Goal: Information Seeking & Learning: Learn about a topic

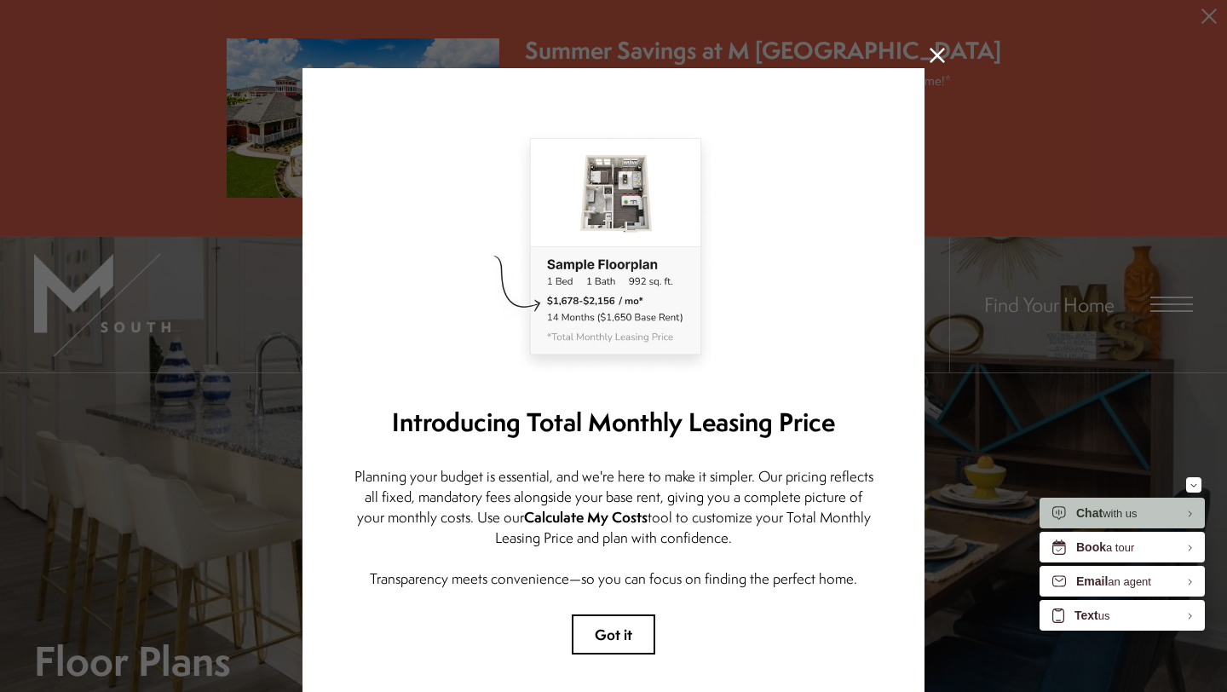
click at [936, 51] on icon at bounding box center [937, 55] width 15 height 15
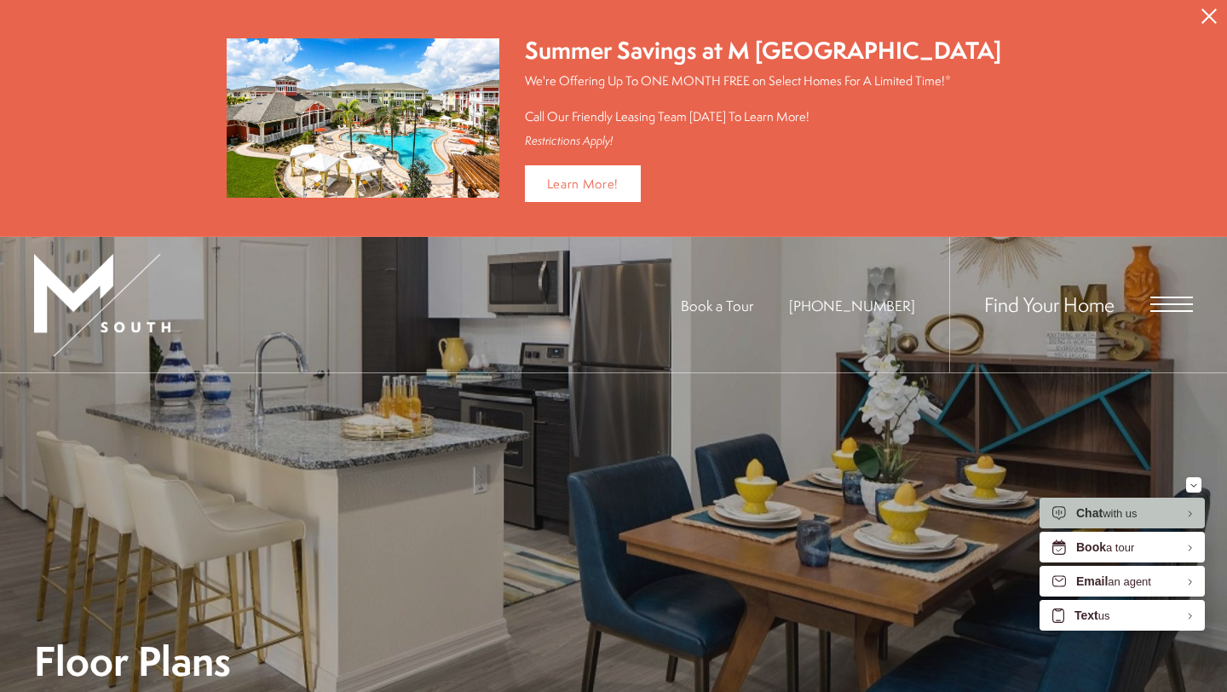
click at [997, 315] on div "Find Your Home" at bounding box center [1071, 304] width 244 height 135
click at [997, 297] on span "Open Menu" at bounding box center [1171, 298] width 43 height 2
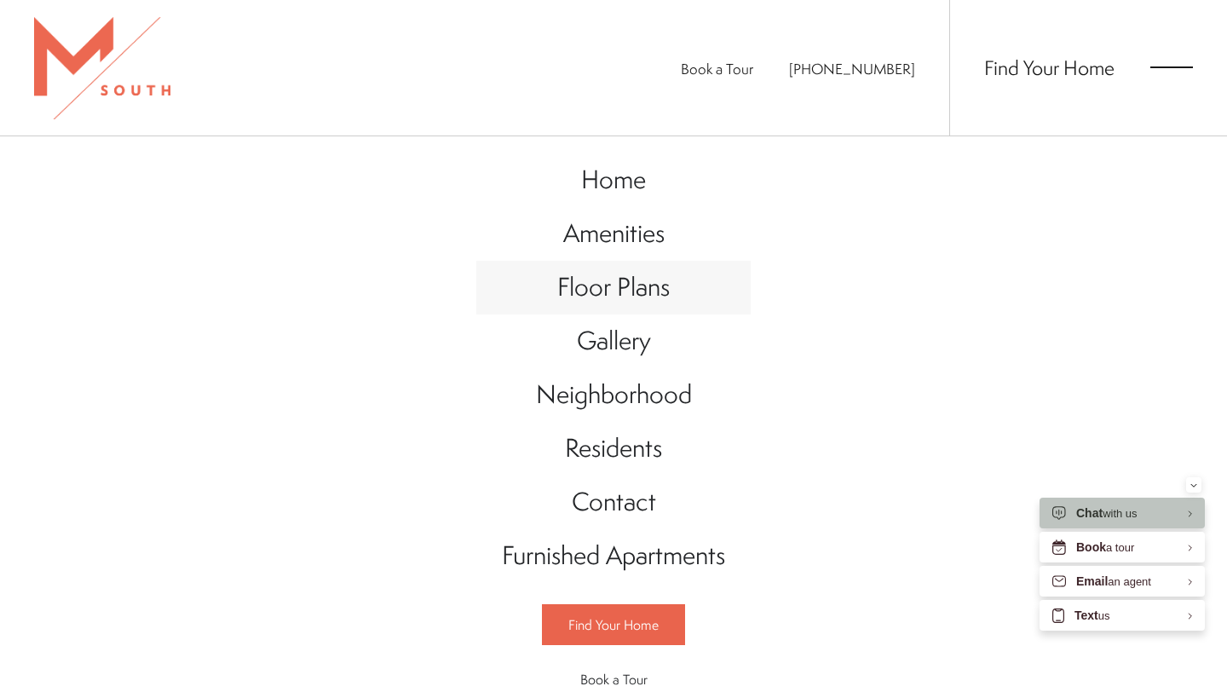
click at [617, 297] on span "Floor Plans" at bounding box center [613, 286] width 112 height 35
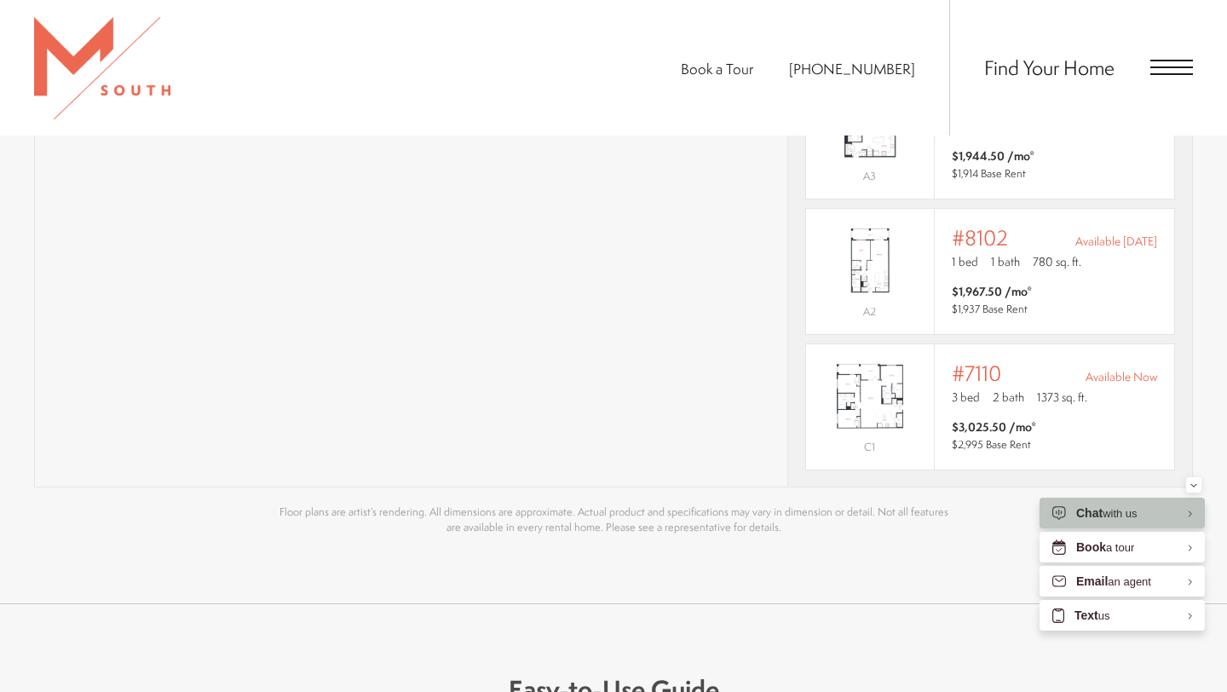
scroll to position [1459, 0]
click at [1044, 418] on span "$3,025.50 /mo* $2,995 Base Rent" at bounding box center [1054, 435] width 205 height 34
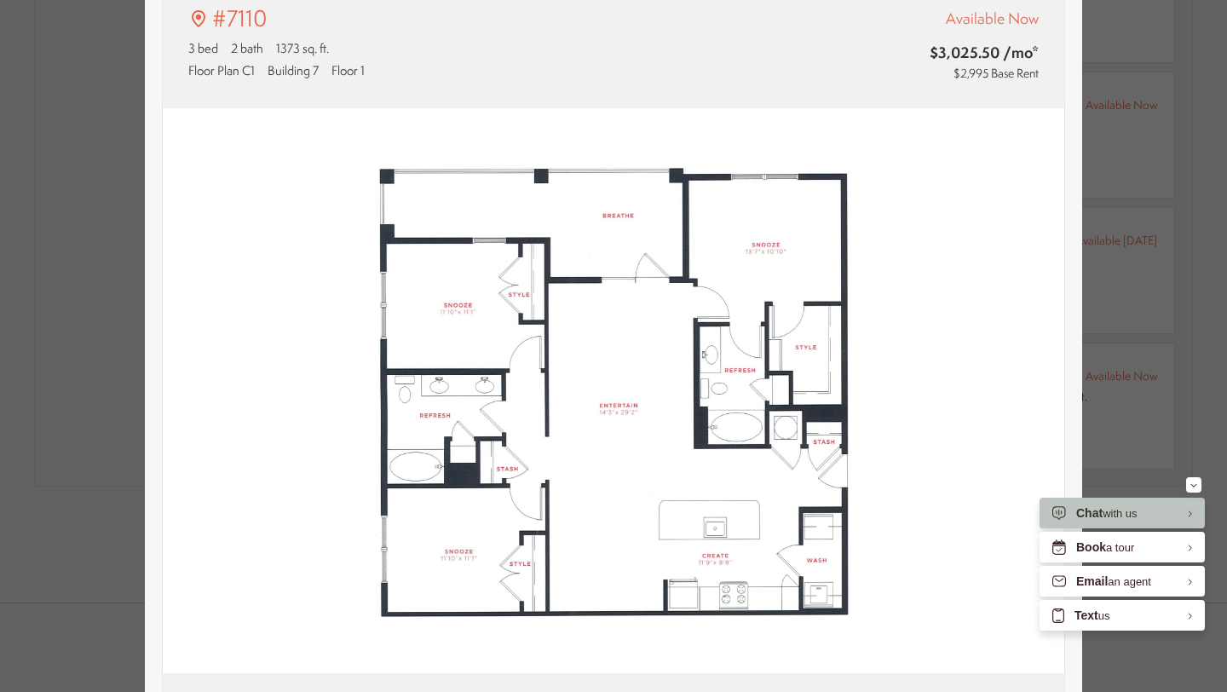
type input "**********"
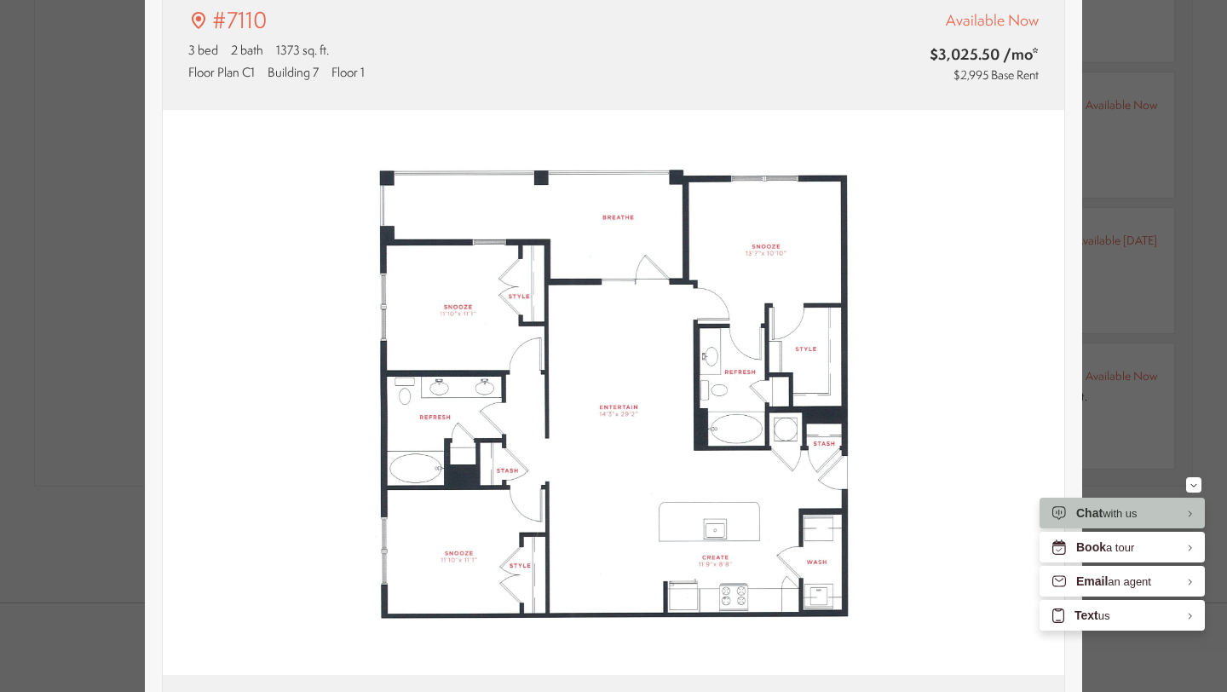
scroll to position [112, 0]
click at [1134, 512] on div "Chat with us" at bounding box center [1106, 513] width 61 height 16
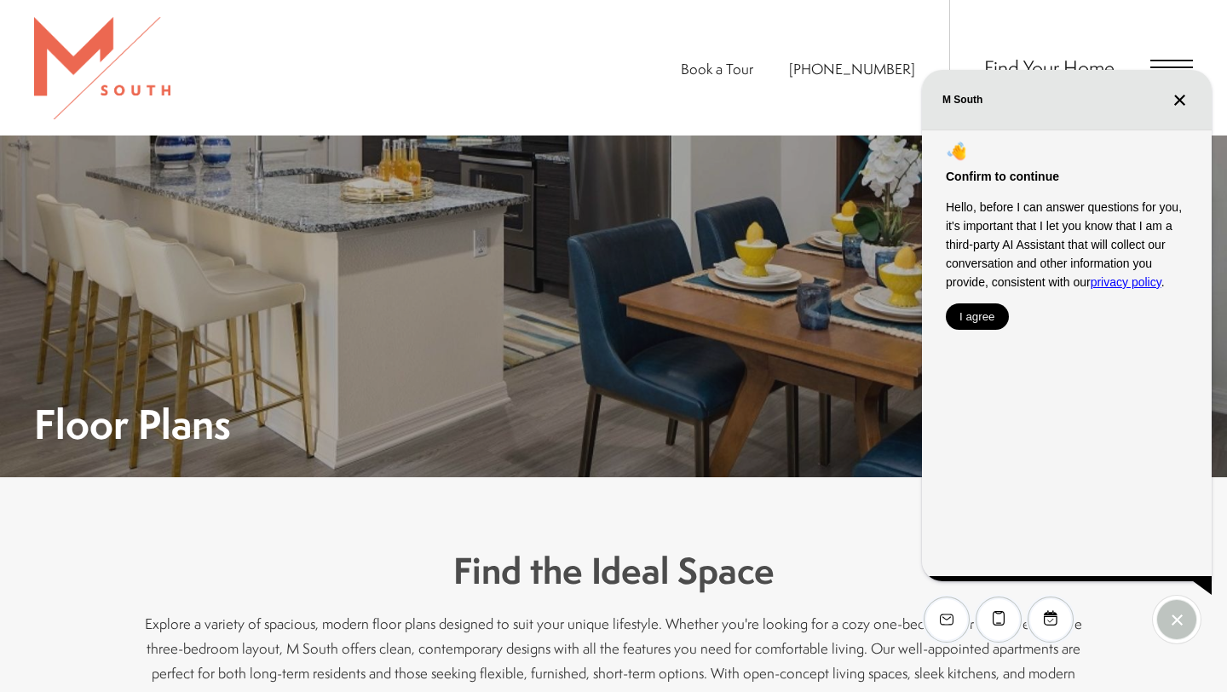
scroll to position [1459, 0]
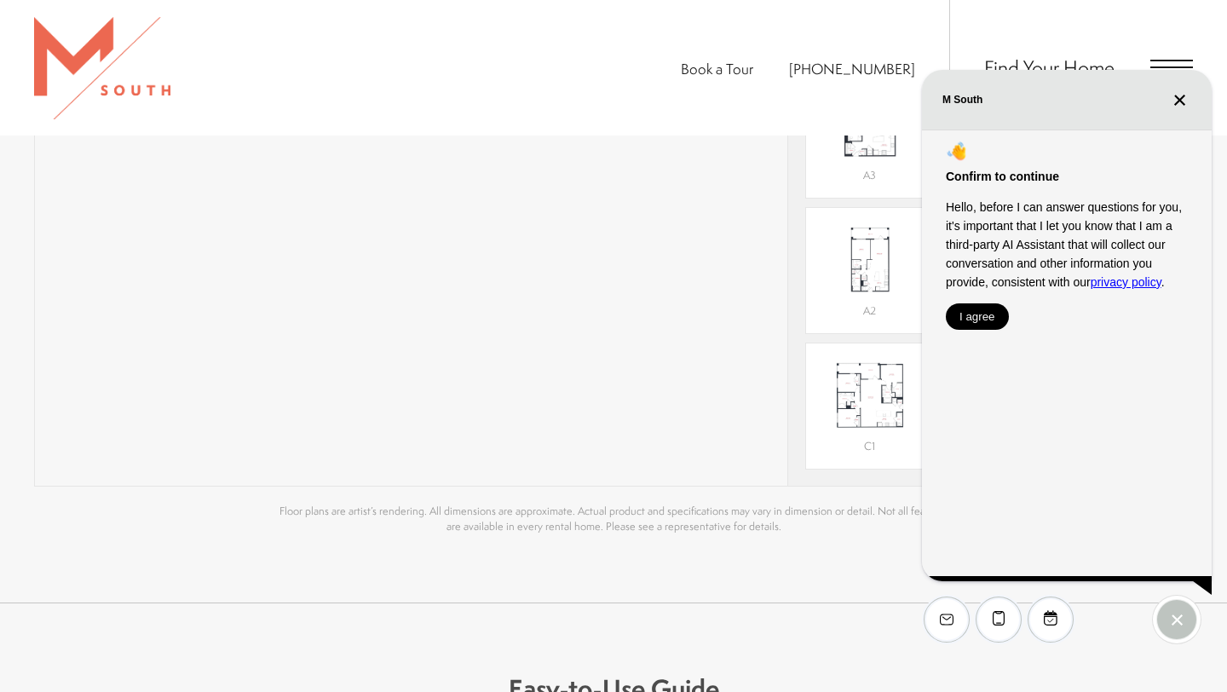
click at [1002, 331] on div "Confirm to continue Hello, before I can answer questions for you, it's importan…" at bounding box center [1067, 356] width 290 height 452
click at [973, 327] on button "I agree" at bounding box center [977, 316] width 63 height 26
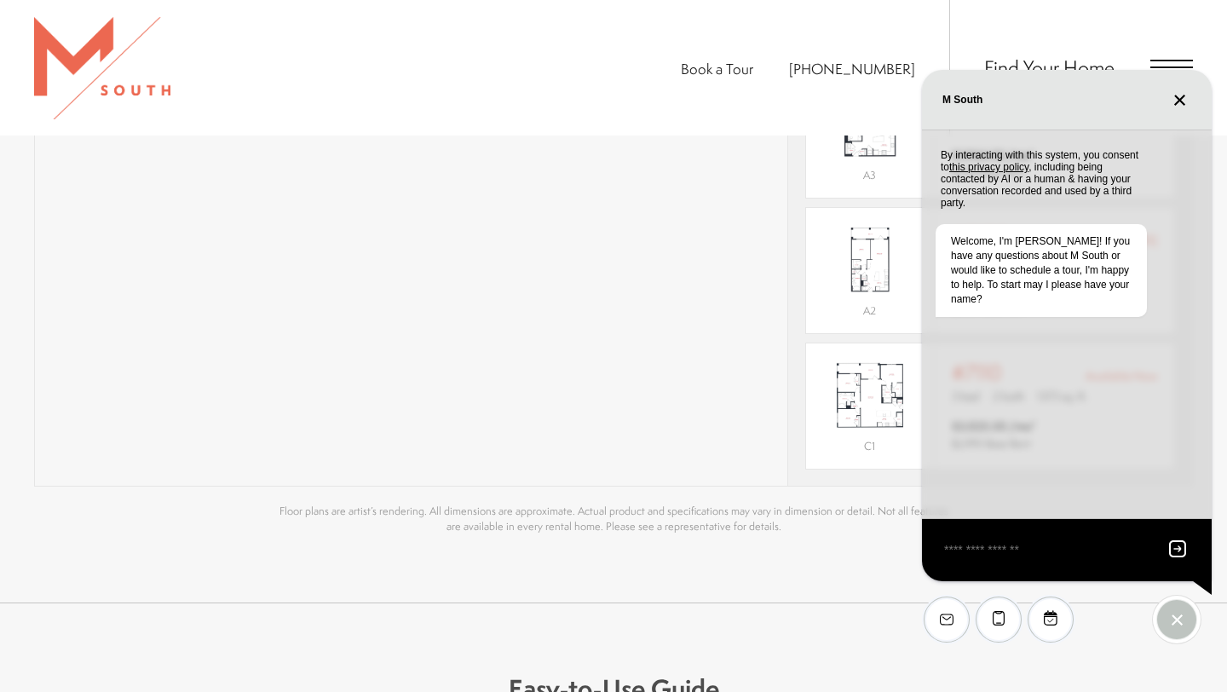
click at [1040, 545] on textarea "EliseAI Widget" at bounding box center [1046, 549] width 208 height 21
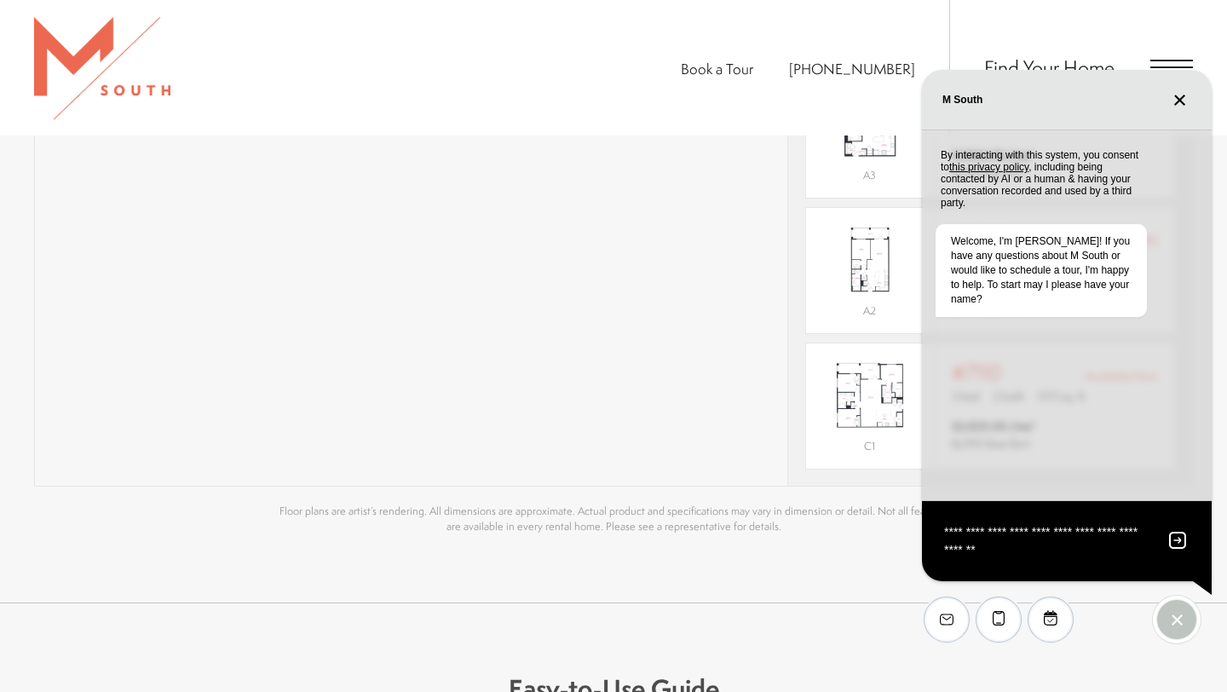
type textarea "**********"
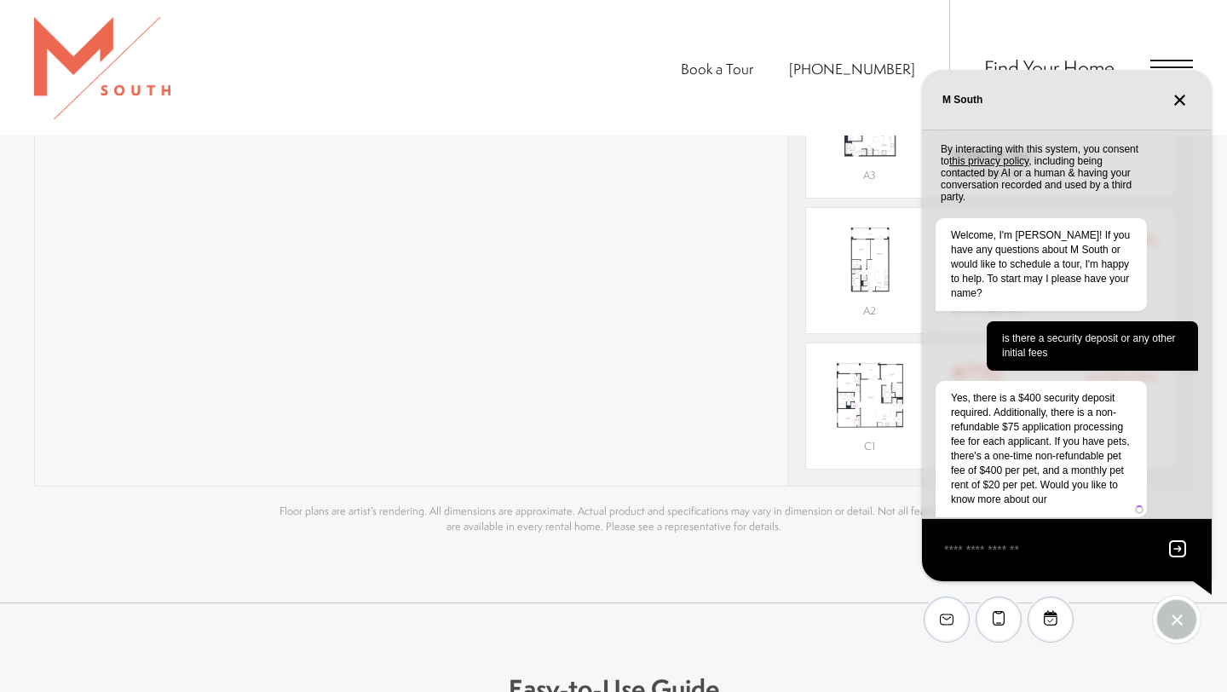
scroll to position [19, 0]
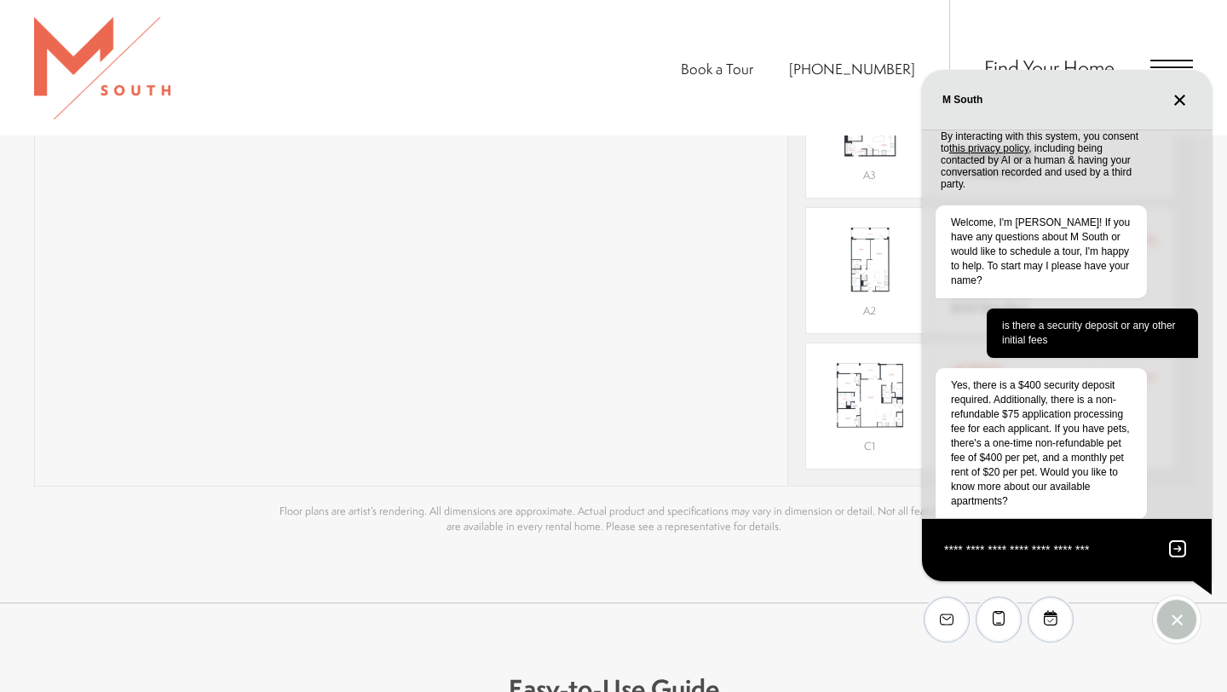
type textarea "**********"
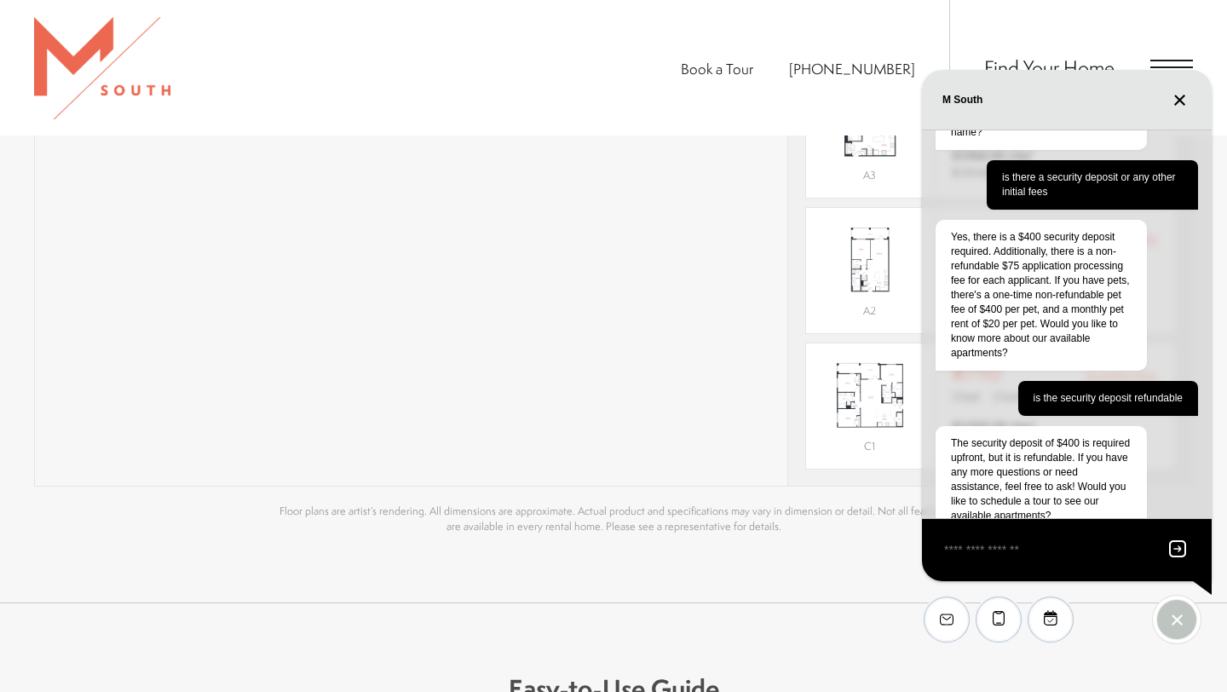
scroll to position [182, 0]
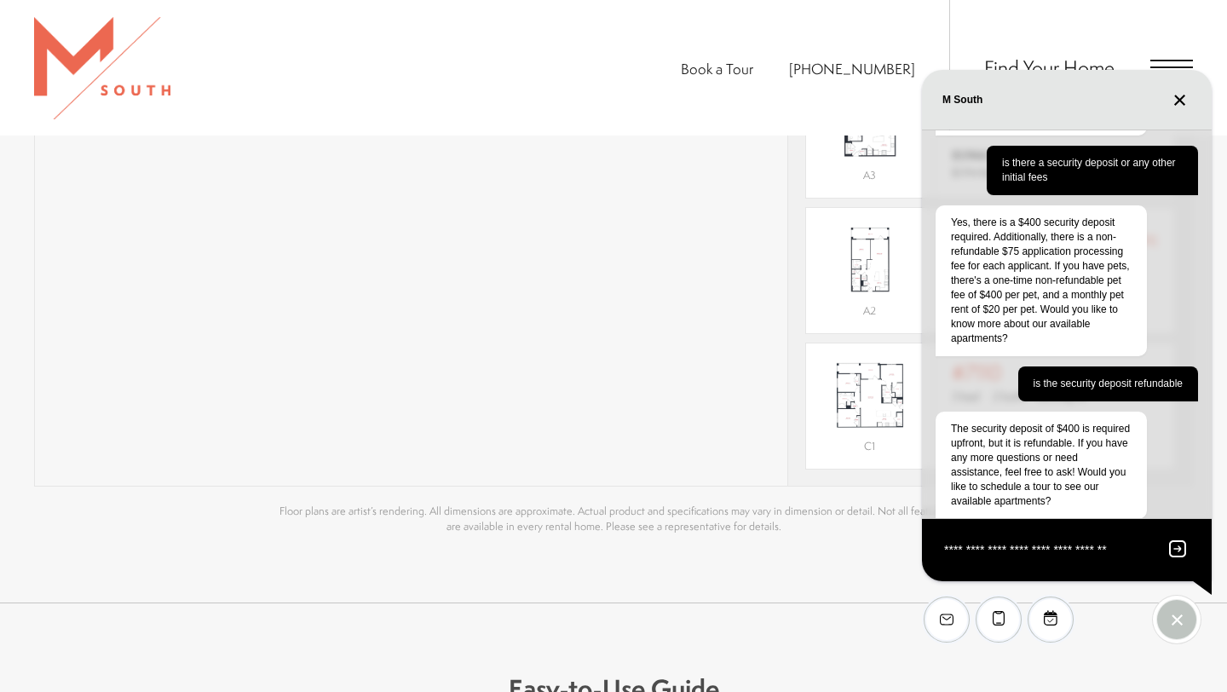
type textarea "**********"
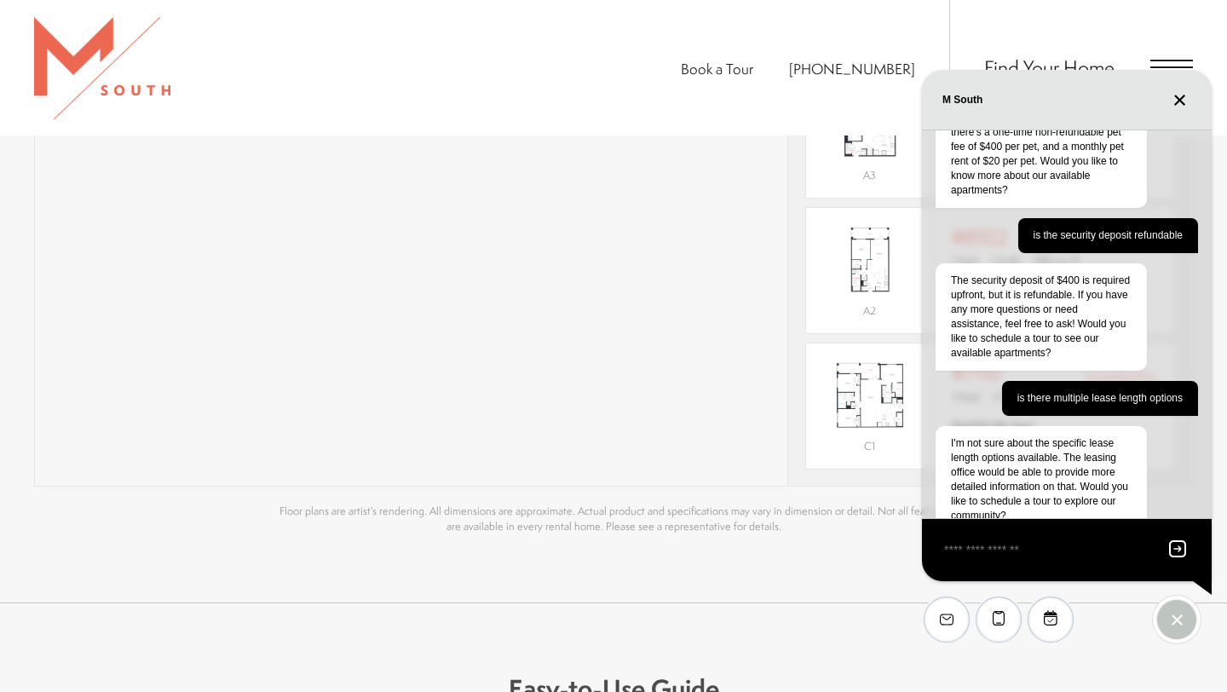
scroll to position [344, 0]
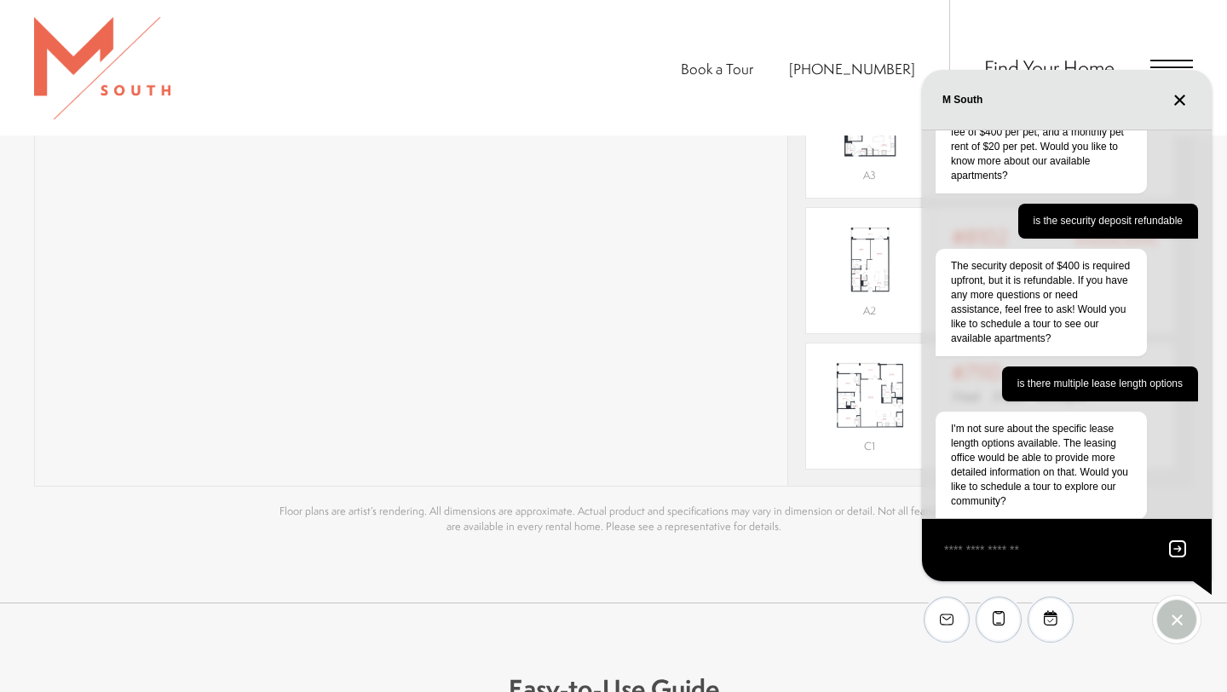
click at [1182, 95] on icon "Close chat" at bounding box center [1179, 100] width 13 height 13
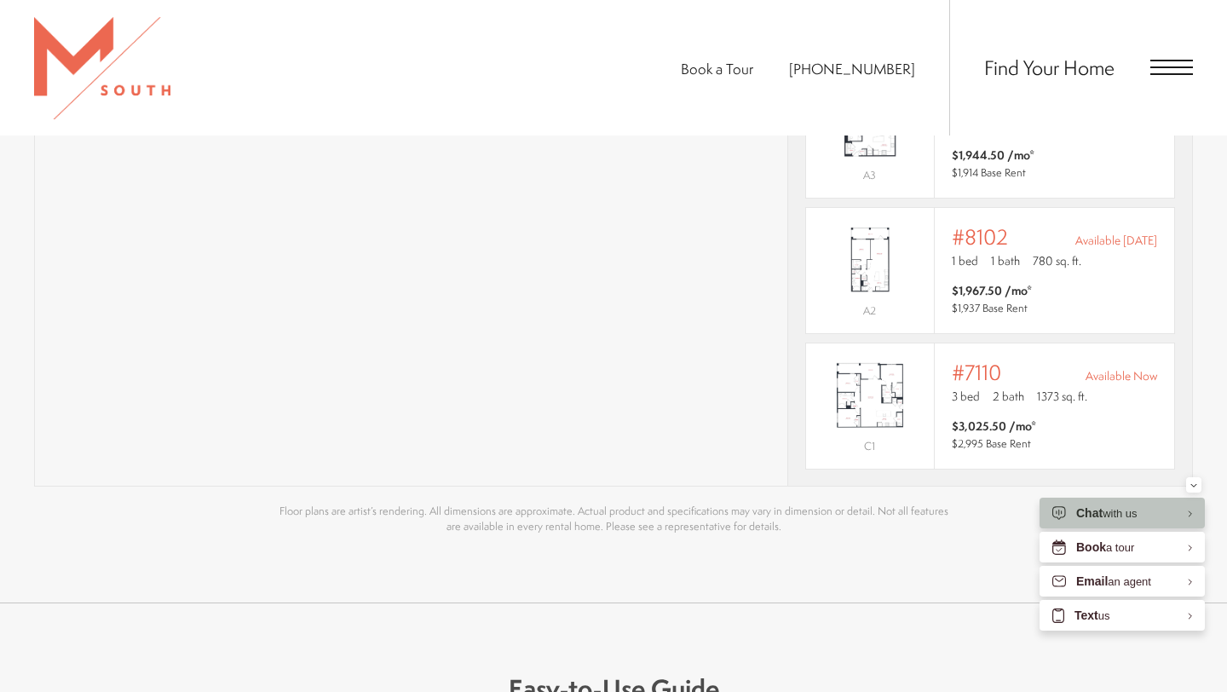
click at [1163, 73] on span "Open Menu" at bounding box center [1171, 74] width 43 height 2
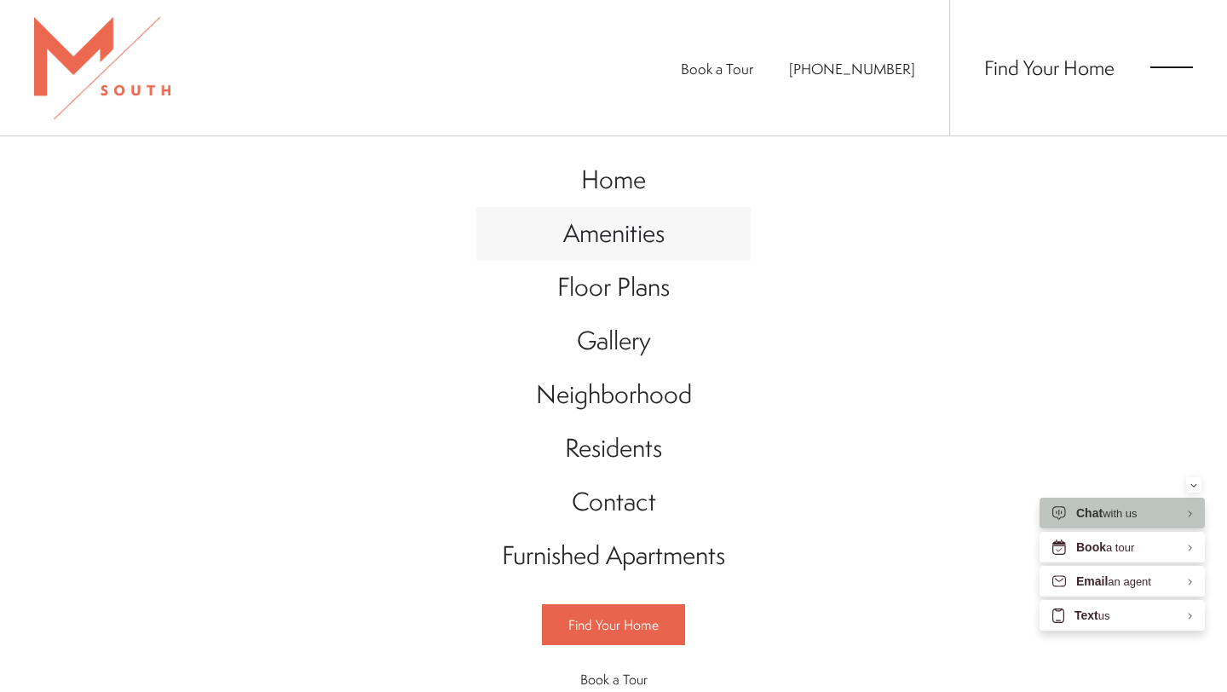
click at [615, 233] on span "Amenities" at bounding box center [613, 233] width 101 height 35
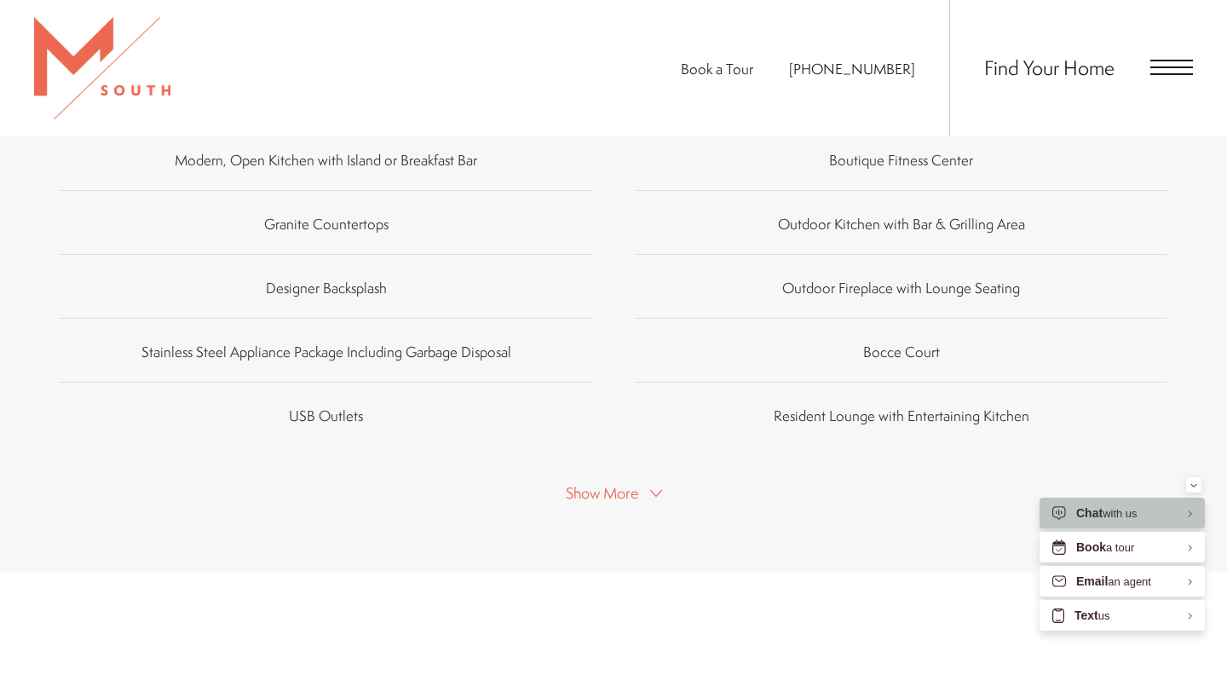
scroll to position [1122, 0]
click at [586, 484] on span "Show More" at bounding box center [602, 494] width 72 height 21
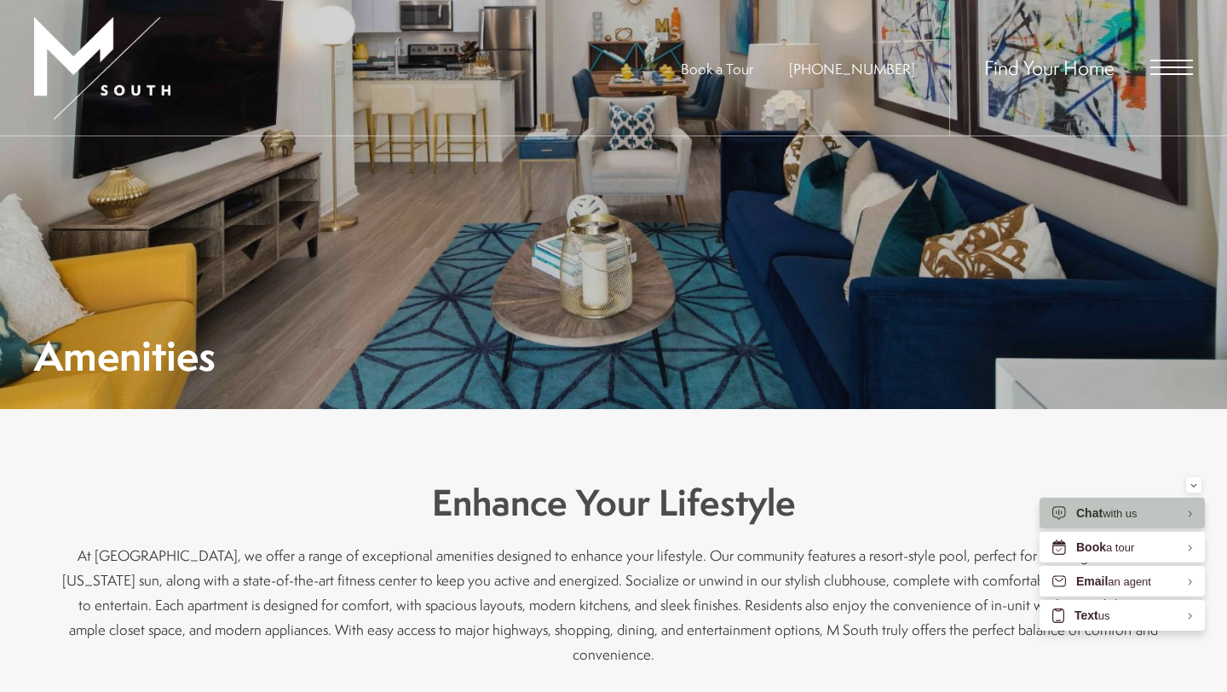
scroll to position [83, 0]
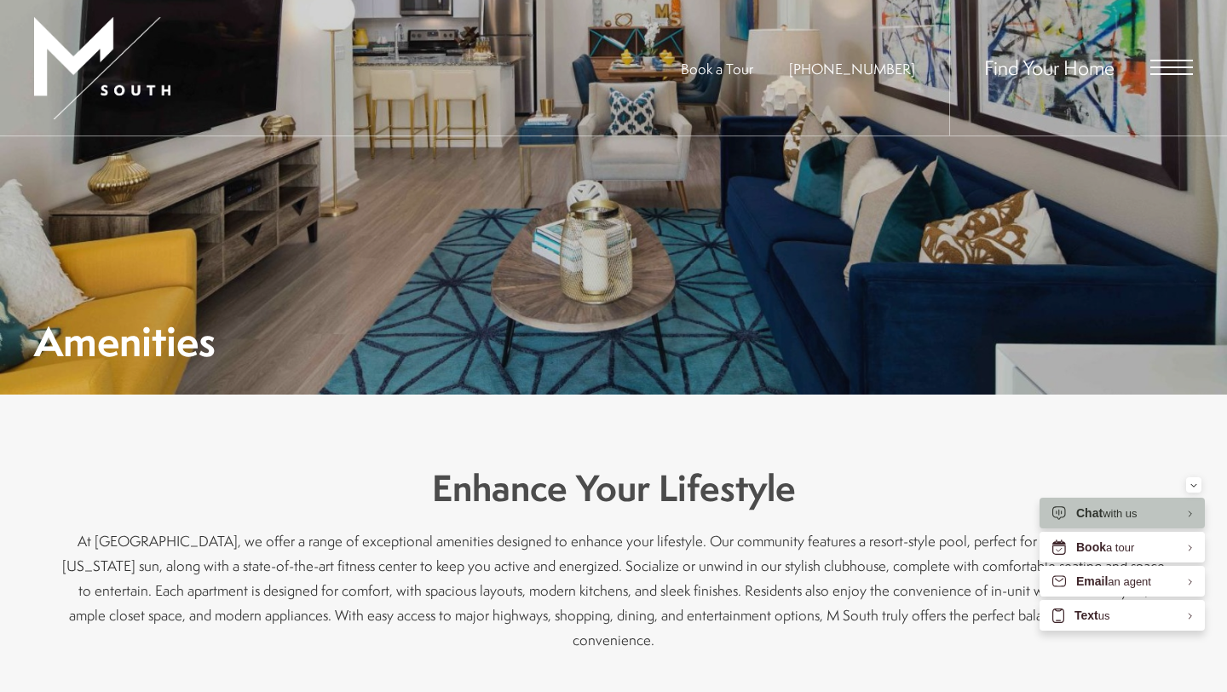
click at [1160, 73] on span "Open Menu" at bounding box center [1171, 74] width 43 height 2
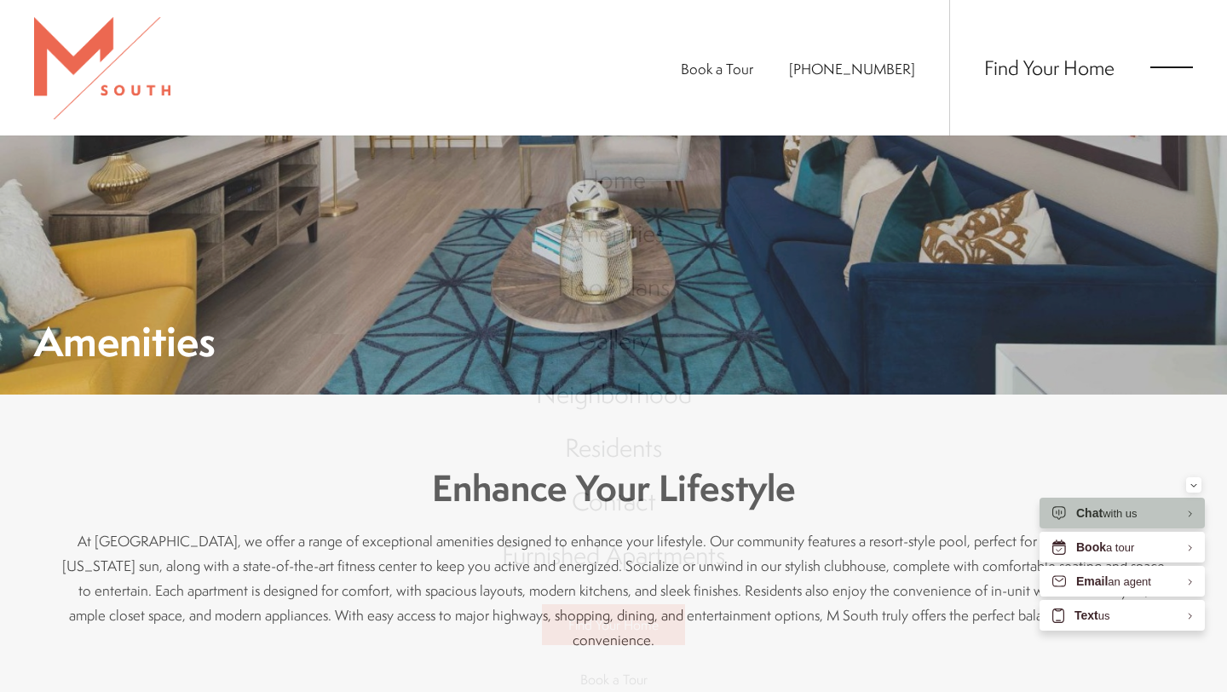
scroll to position [0, 0]
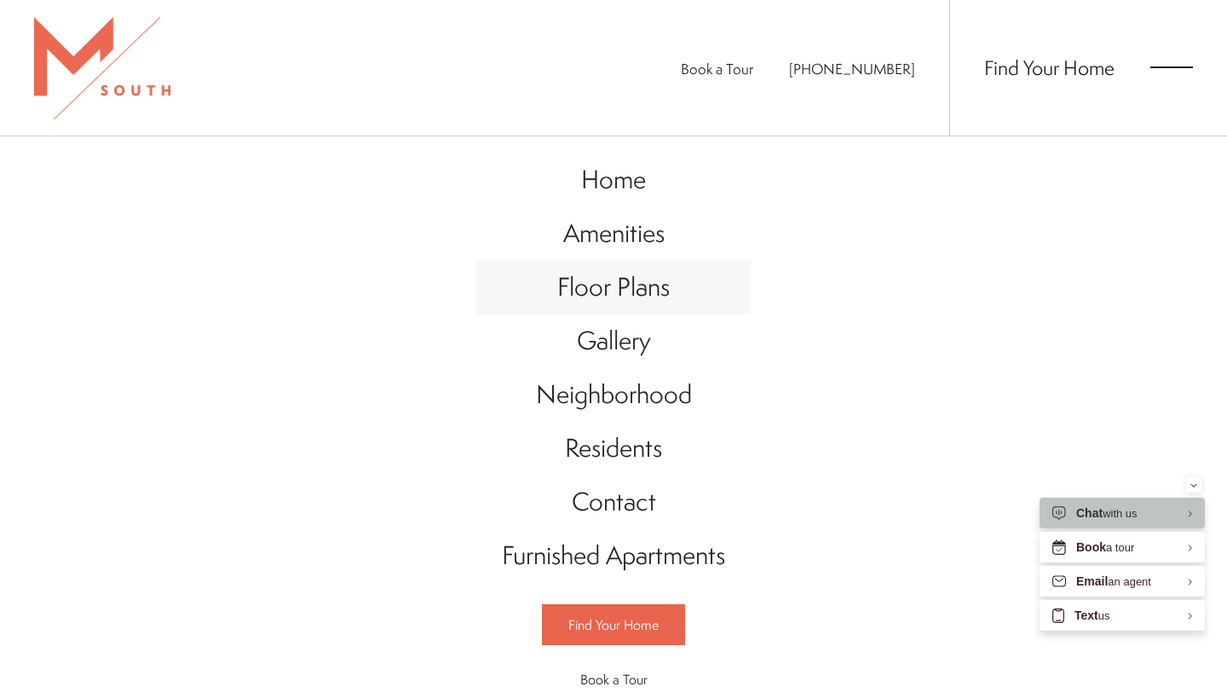
click at [634, 298] on span "Floor Plans" at bounding box center [613, 286] width 112 height 35
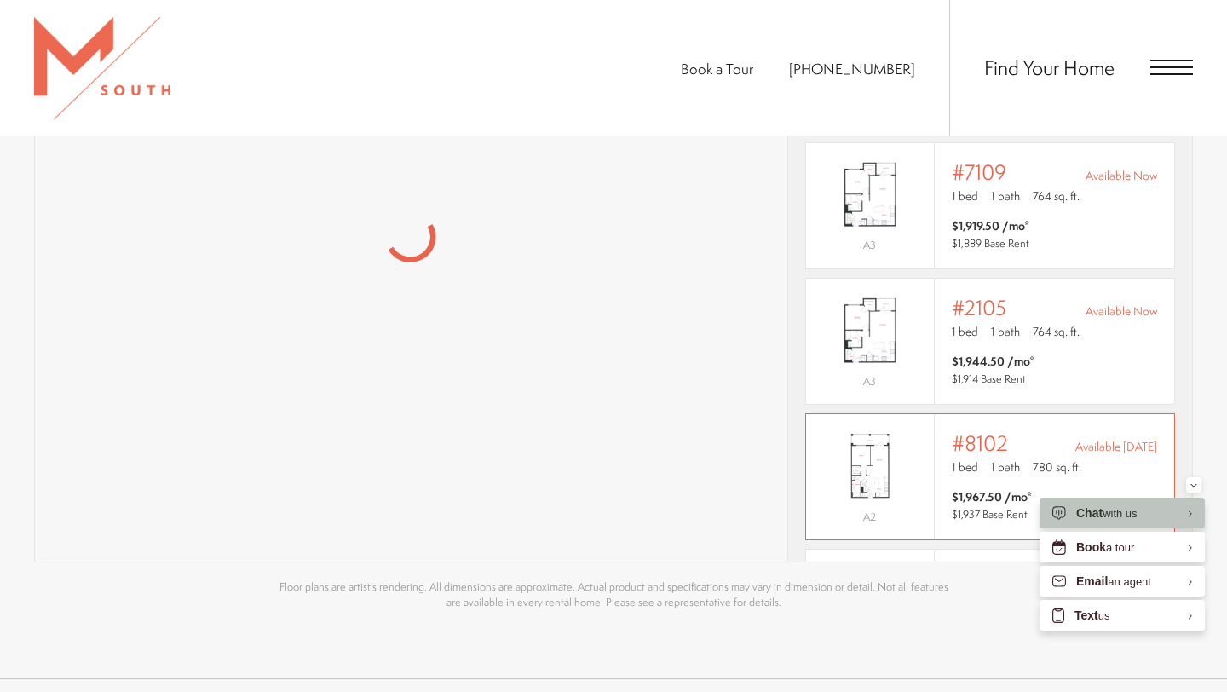
scroll to position [133, 0]
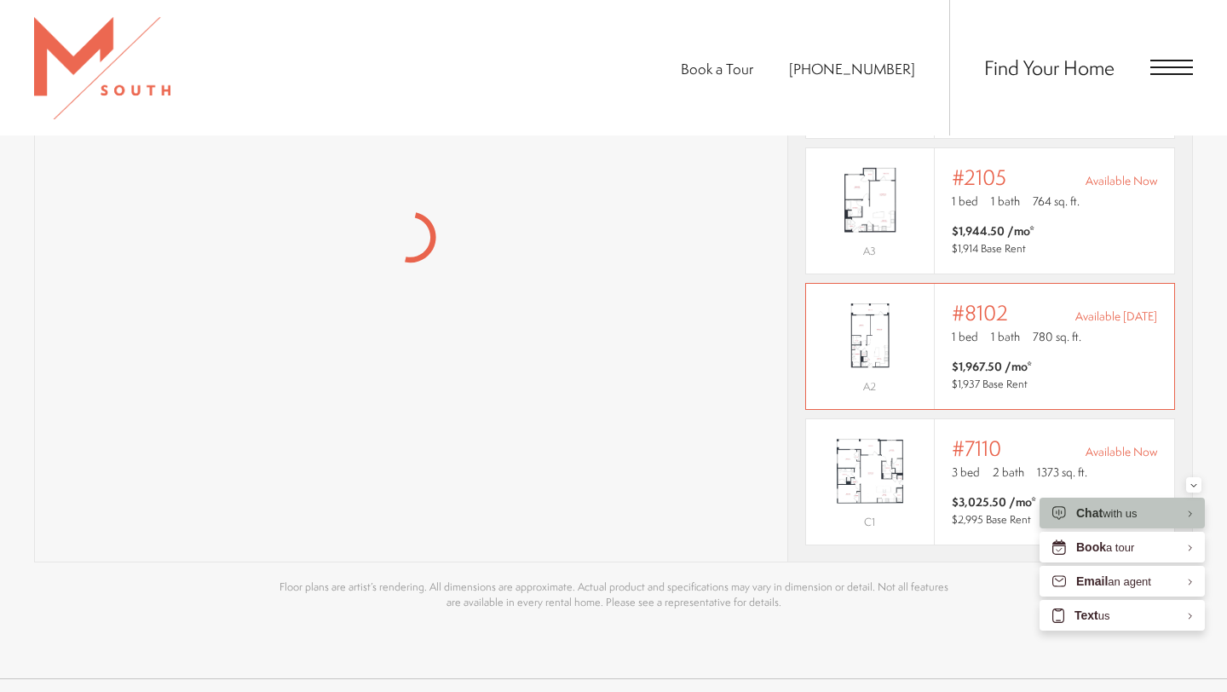
click at [986, 512] on span "$2,995 Base Rent" at bounding box center [991, 519] width 79 height 14
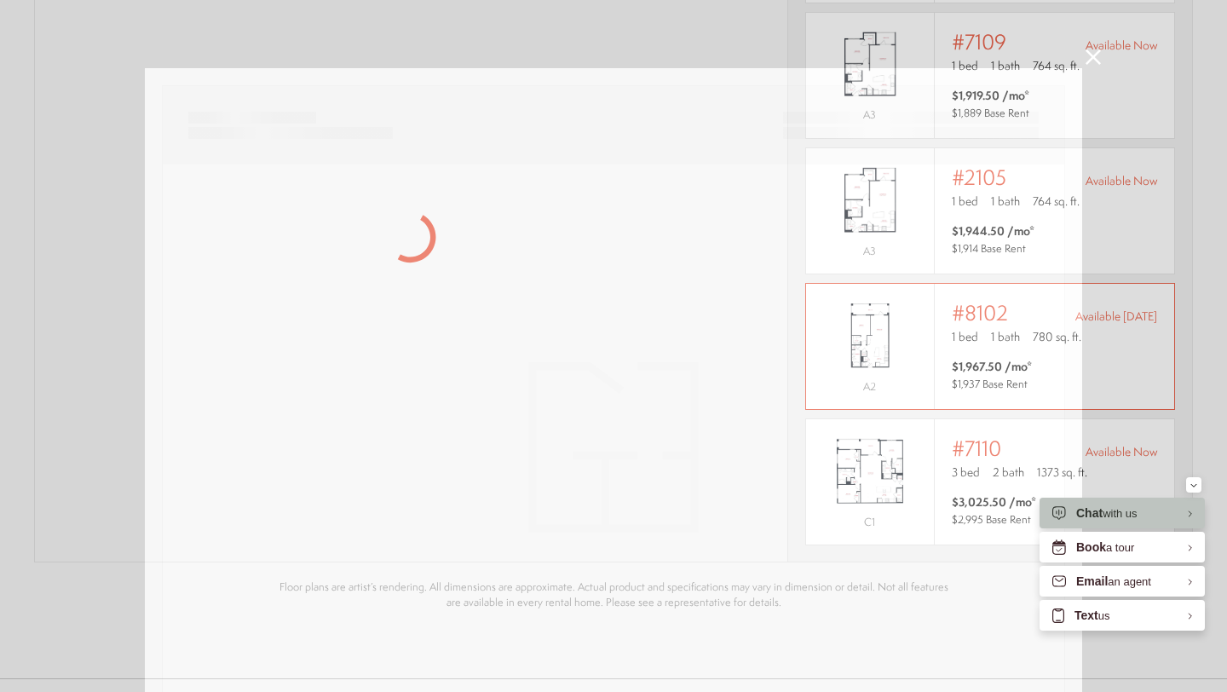
scroll to position [0, 0]
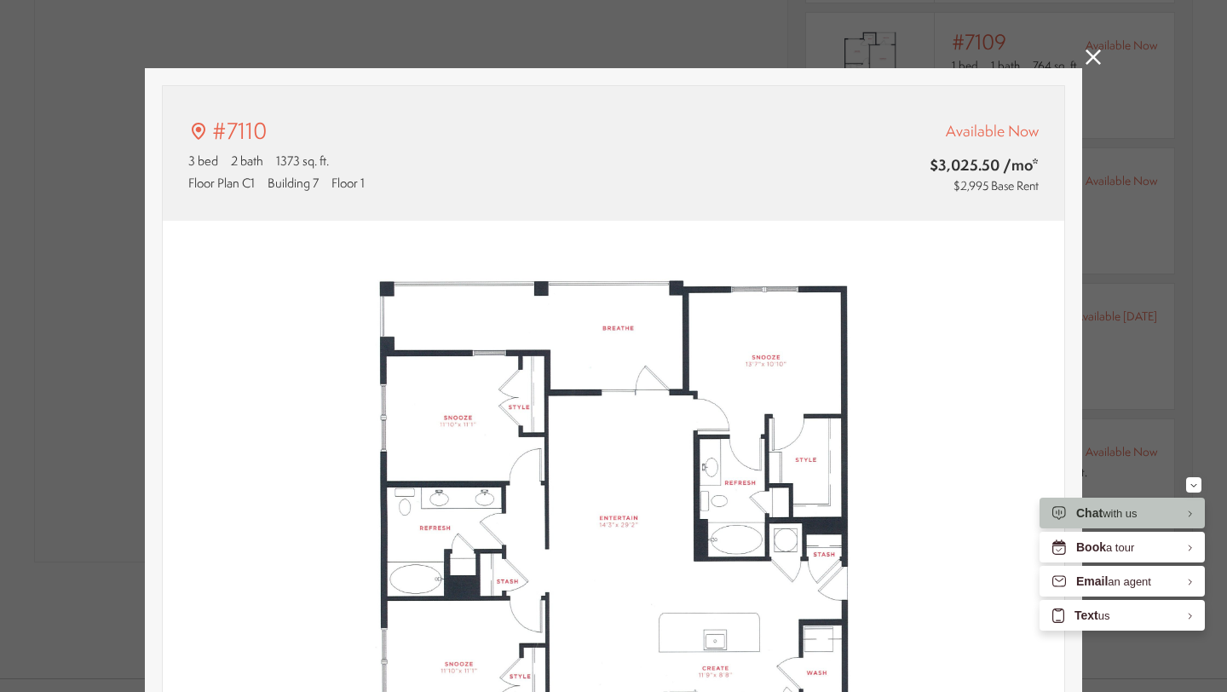
type input "**********"
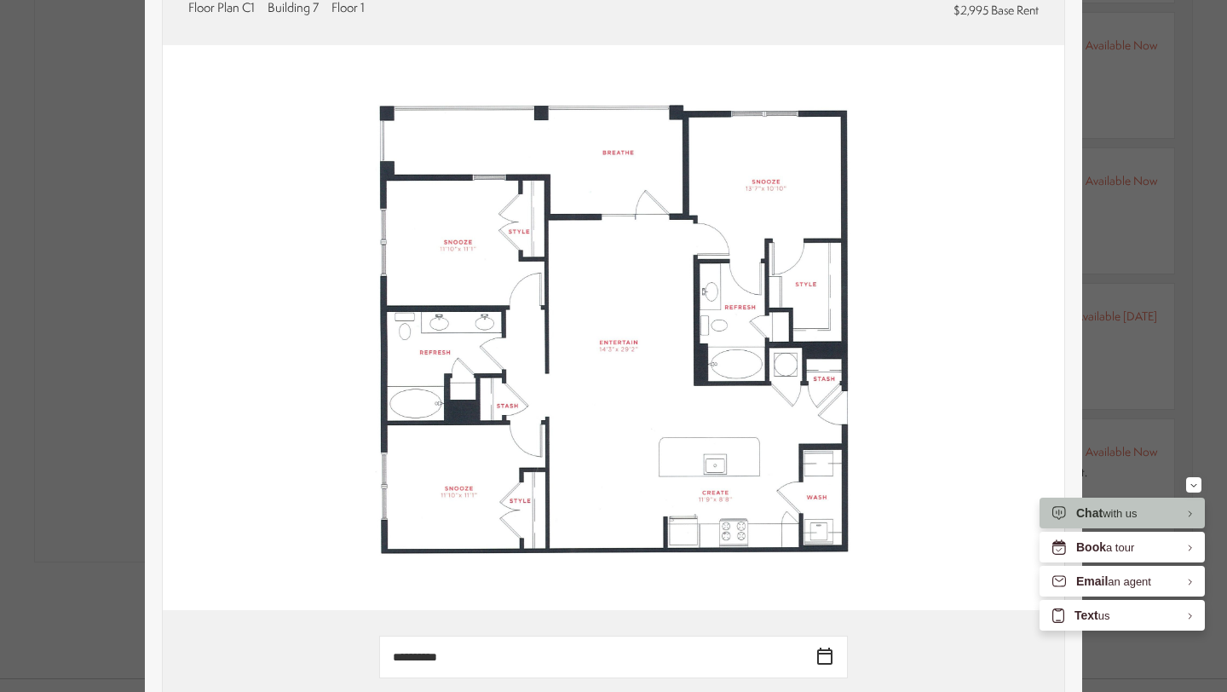
scroll to position [181, 0]
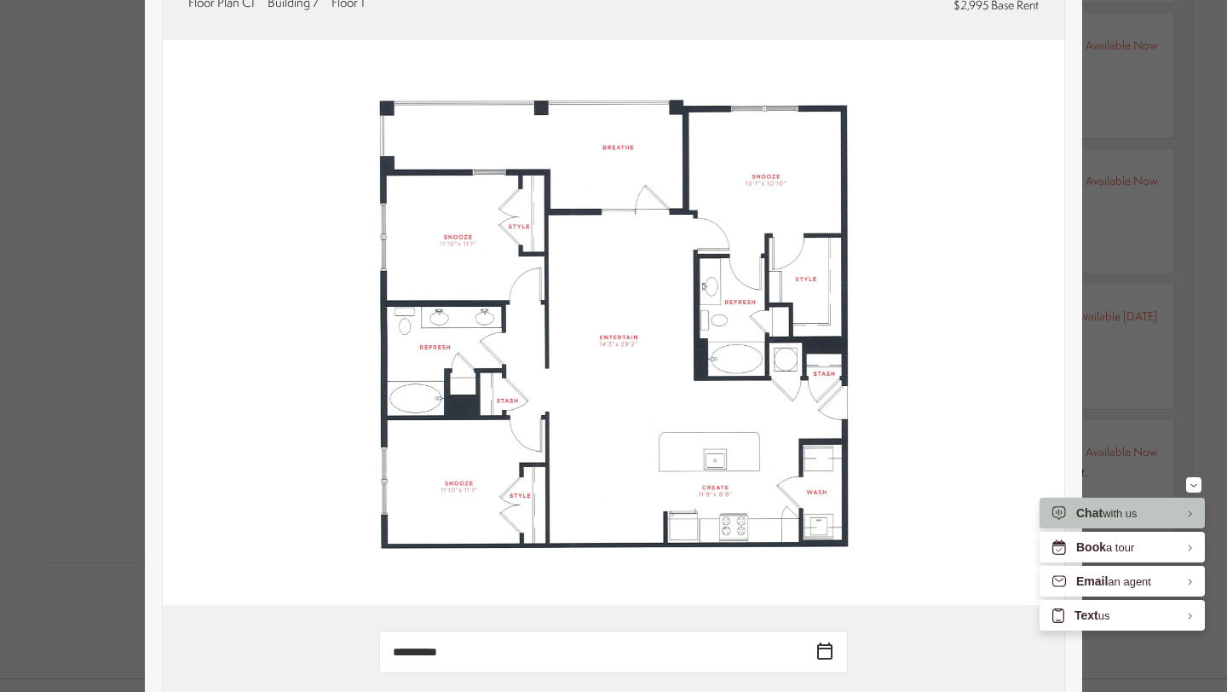
click at [1150, 128] on div "#7110 3 bed 2 bath 1373 sq. ft. [STREET_ADDRESS] Available Now $3,025.50 /mo* $…" at bounding box center [613, 346] width 1227 height 692
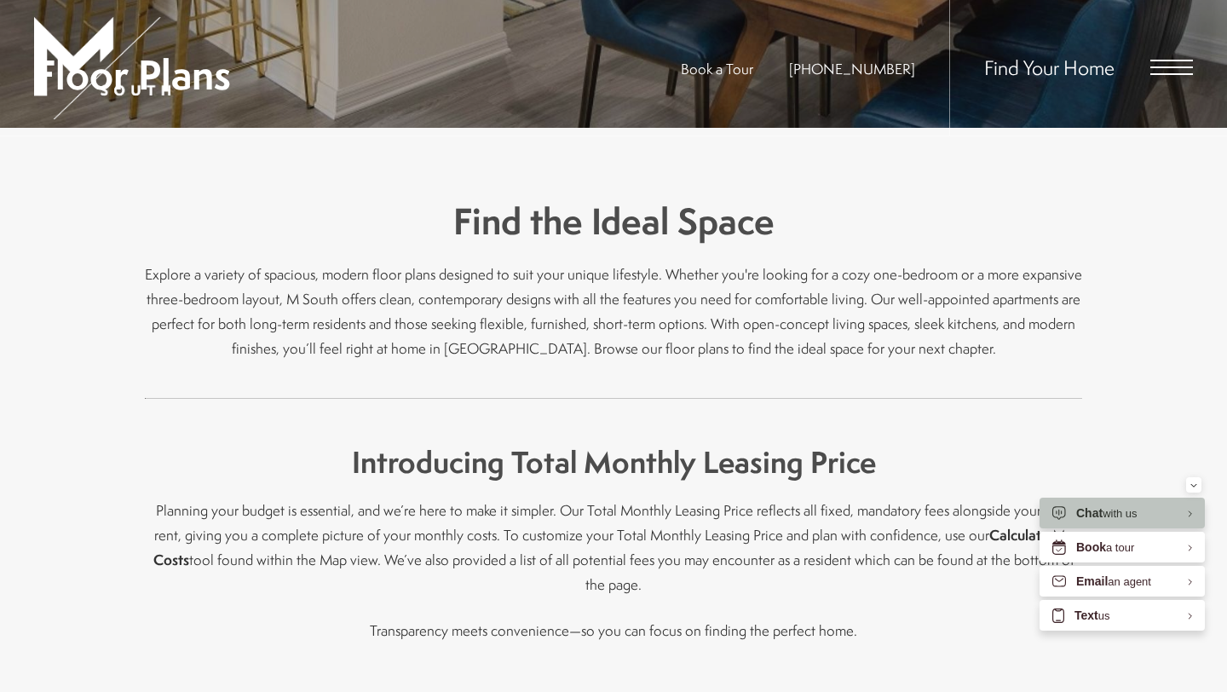
scroll to position [0, 0]
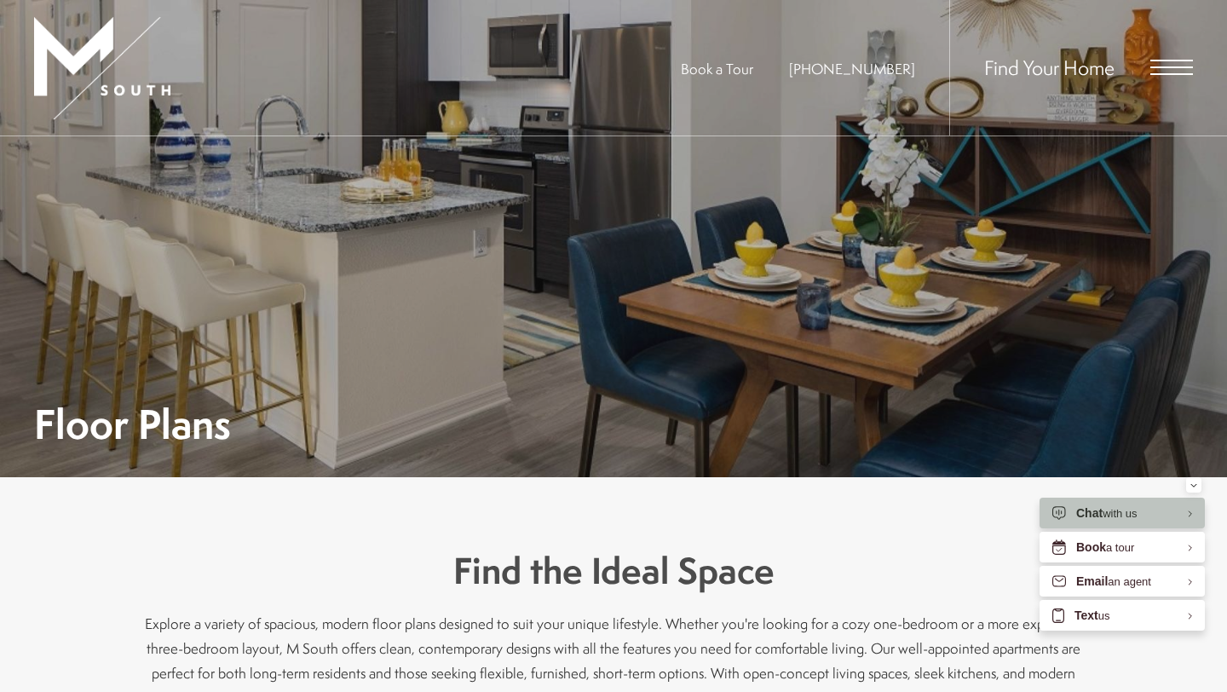
click at [1183, 58] on div "Find Your Home" at bounding box center [1071, 67] width 244 height 135
click at [1178, 73] on span "Open Menu" at bounding box center [1171, 74] width 43 height 2
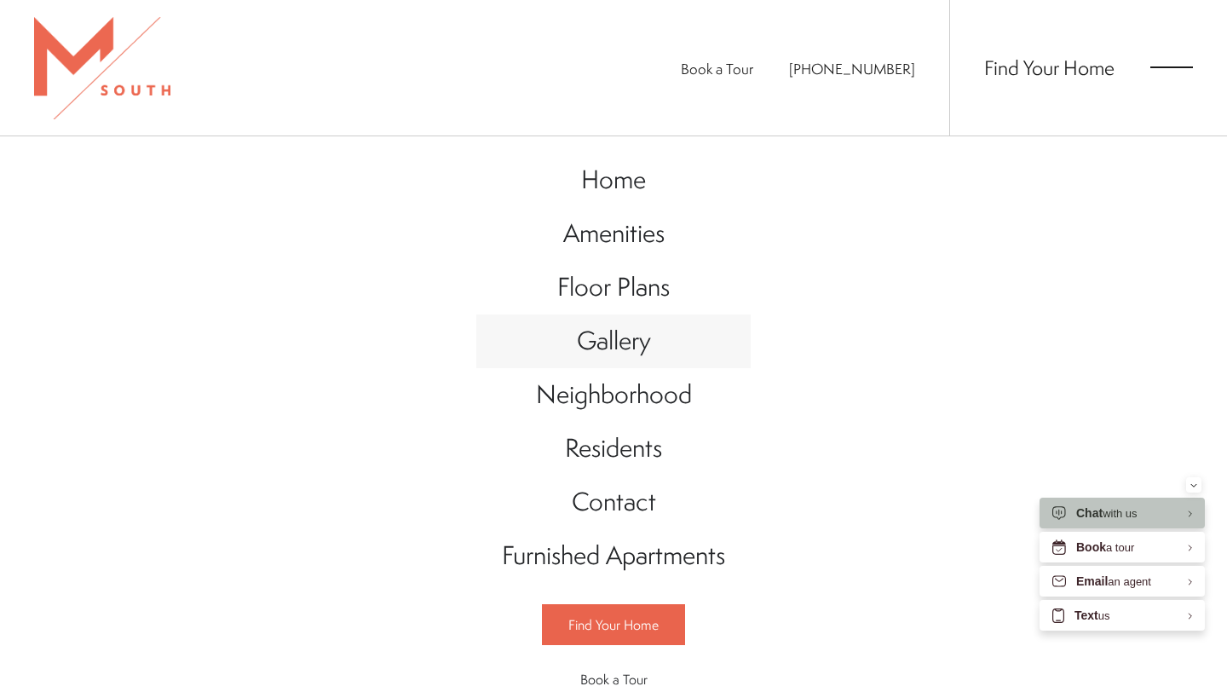
click at [632, 353] on span "Gallery" at bounding box center [614, 340] width 74 height 35
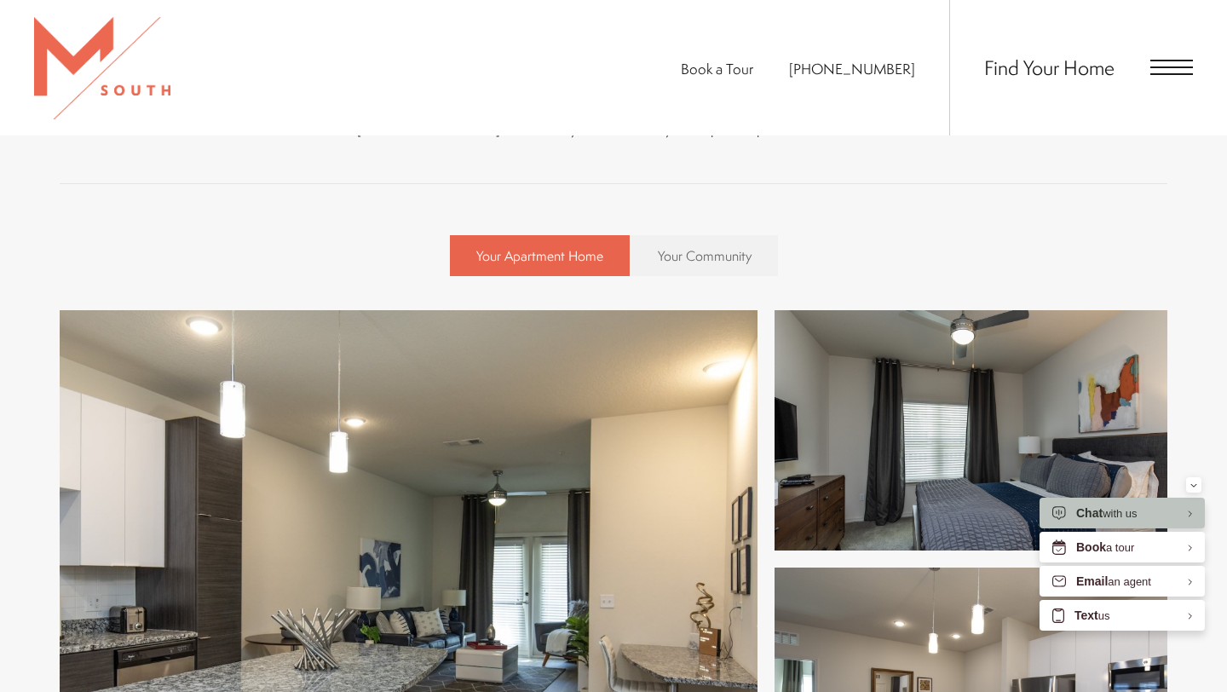
scroll to position [484, 0]
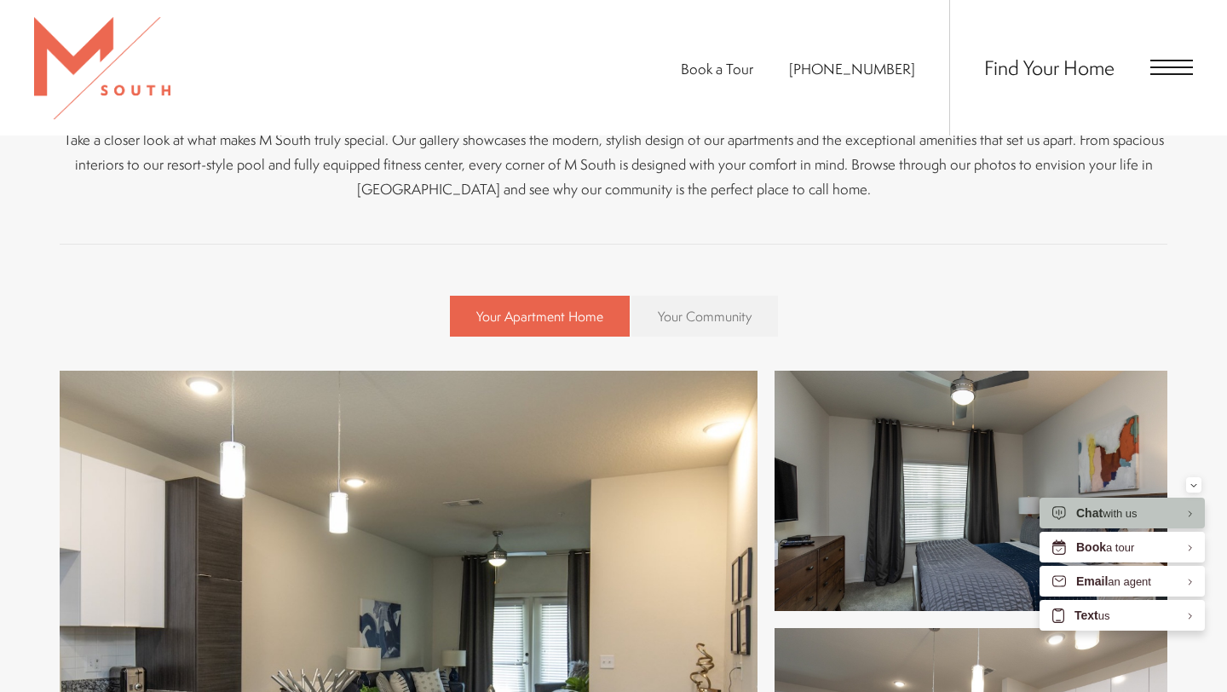
click at [708, 327] on link "Your Community" at bounding box center [704, 316] width 147 height 41
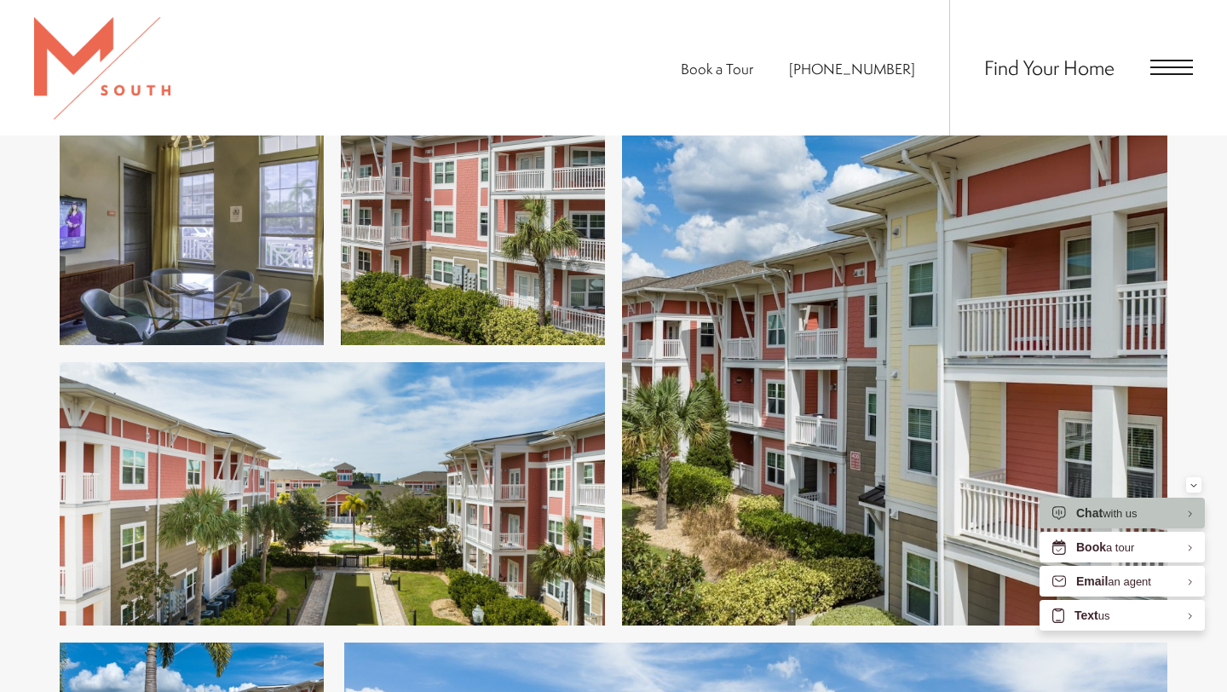
scroll to position [1295, 0]
